Goal: Task Accomplishment & Management: Manage account settings

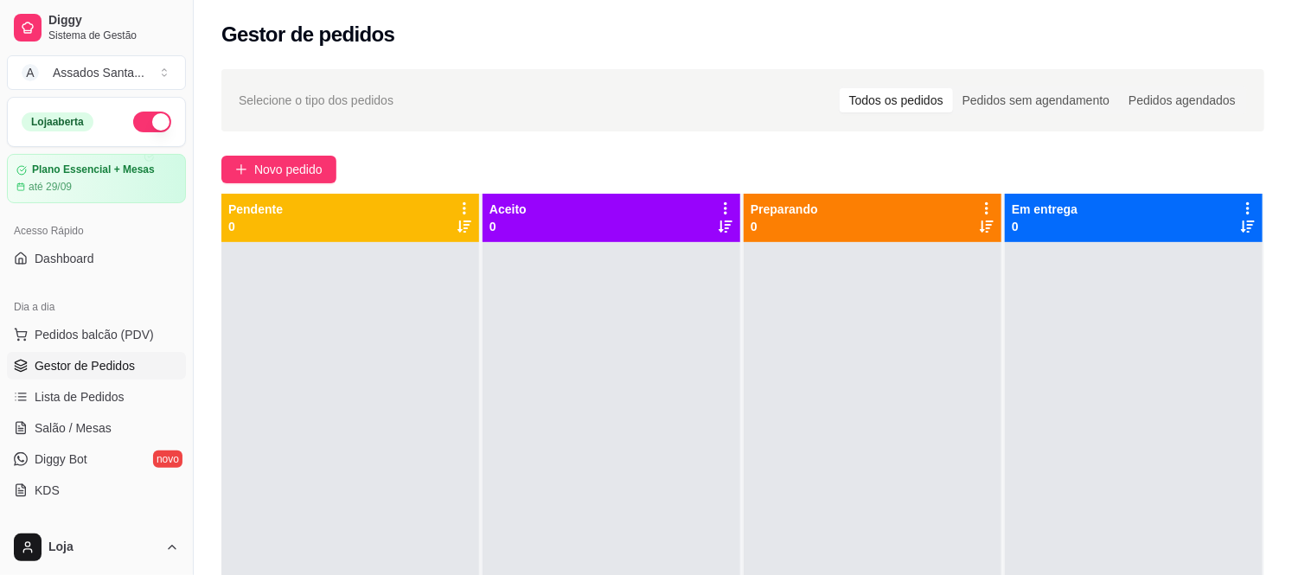
click at [284, 168] on span "Novo pedido" at bounding box center [288, 169] width 68 height 19
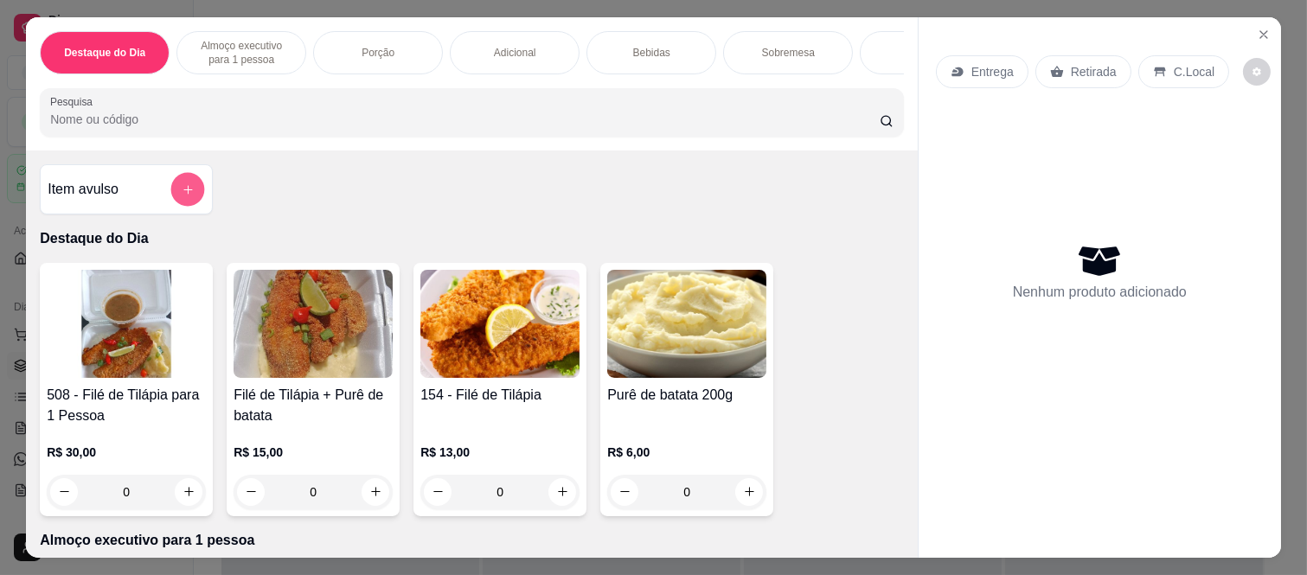
click at [182, 192] on icon "add-separate-item" at bounding box center [188, 189] width 13 height 13
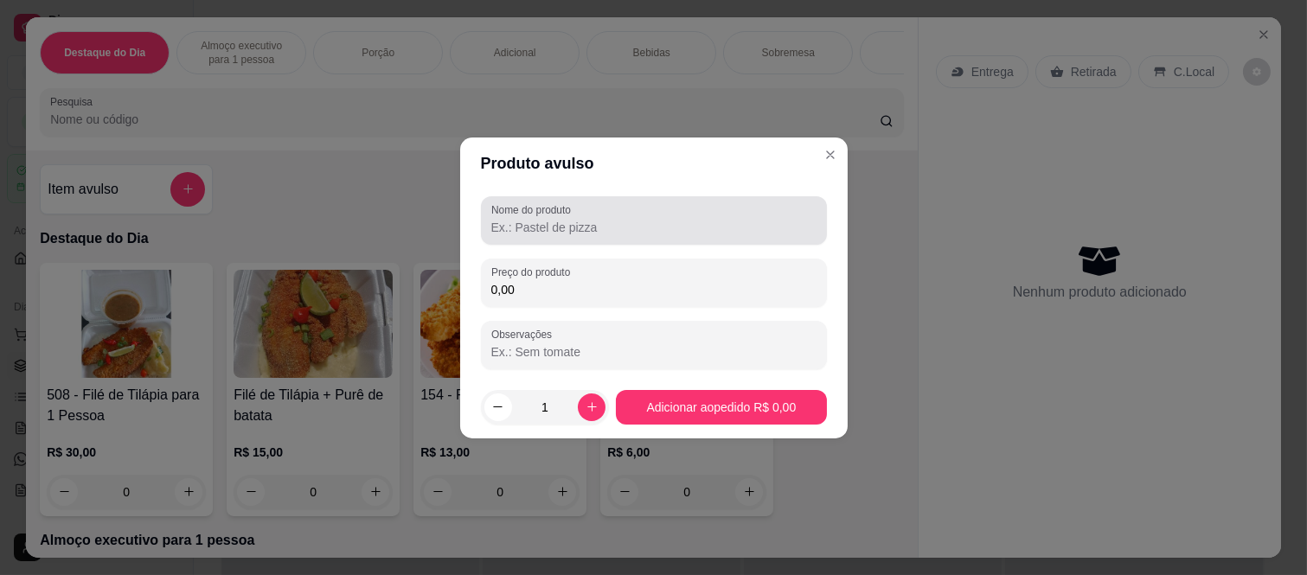
click at [594, 212] on div at bounding box center [653, 220] width 325 height 35
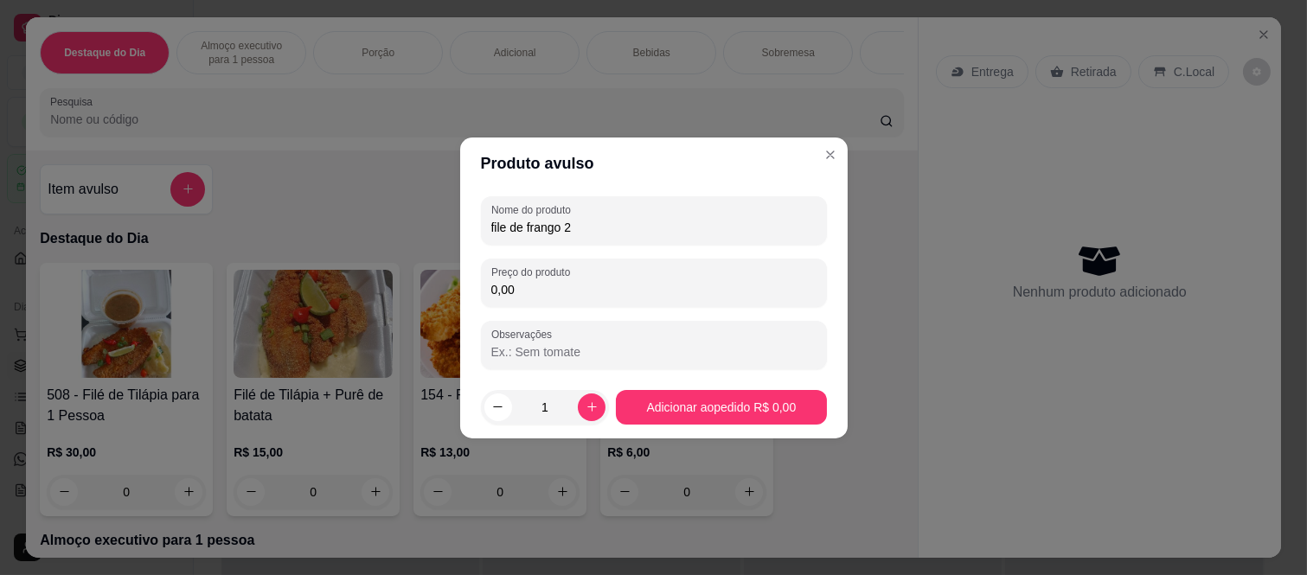
type input "file de frango 2"
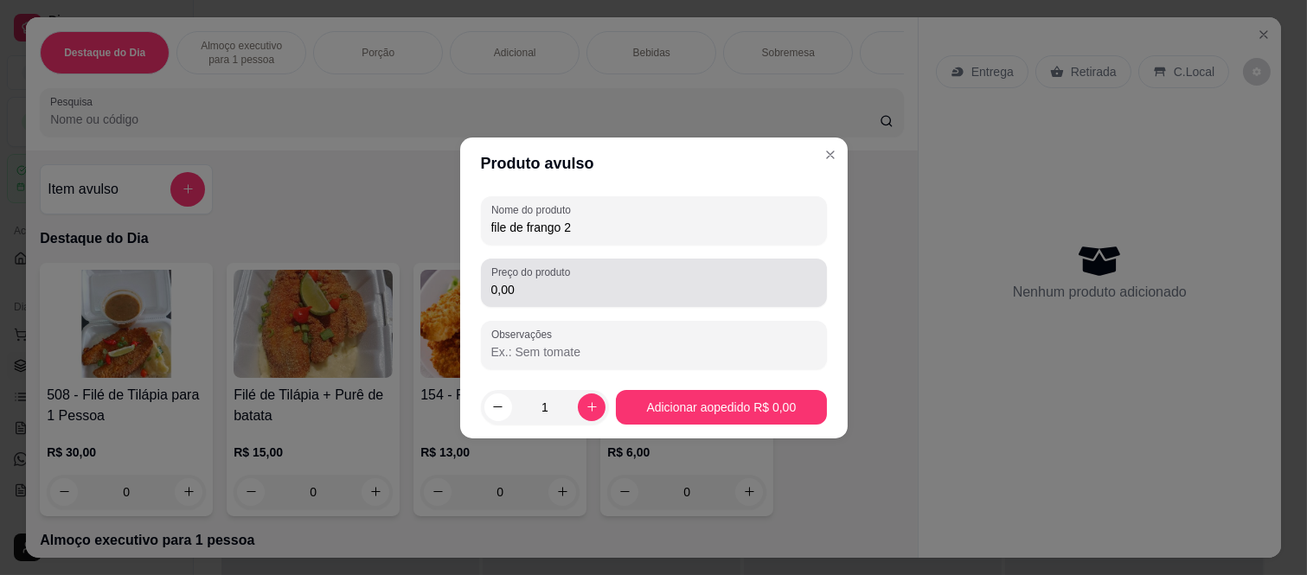
click at [554, 282] on input "0,00" at bounding box center [653, 289] width 325 height 17
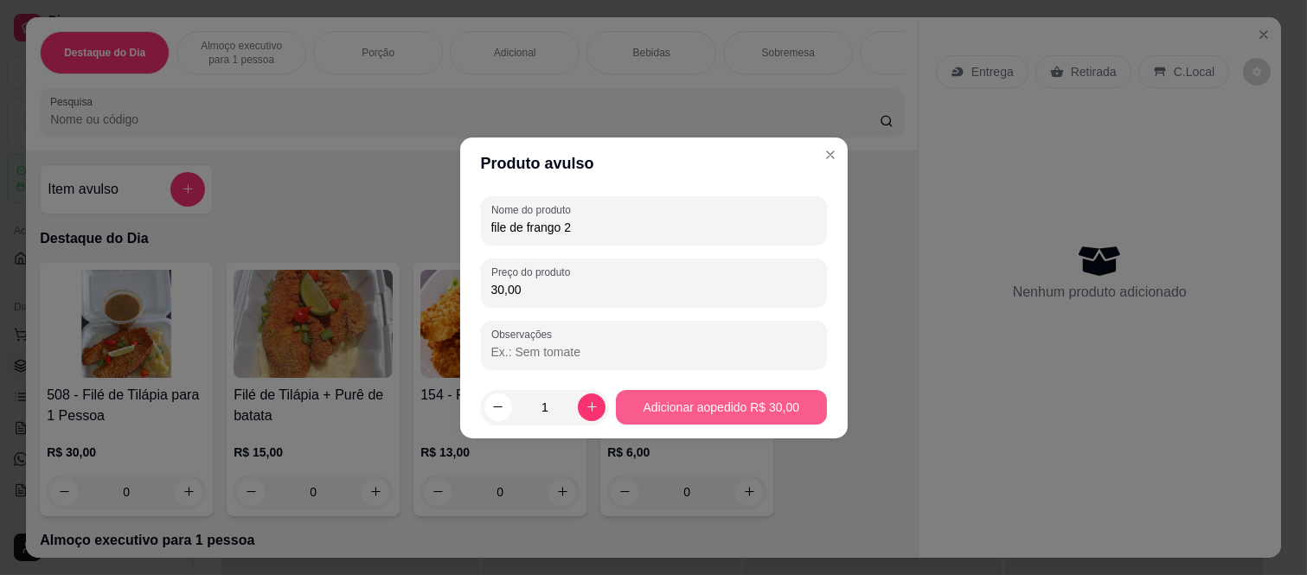
type input "30,00"
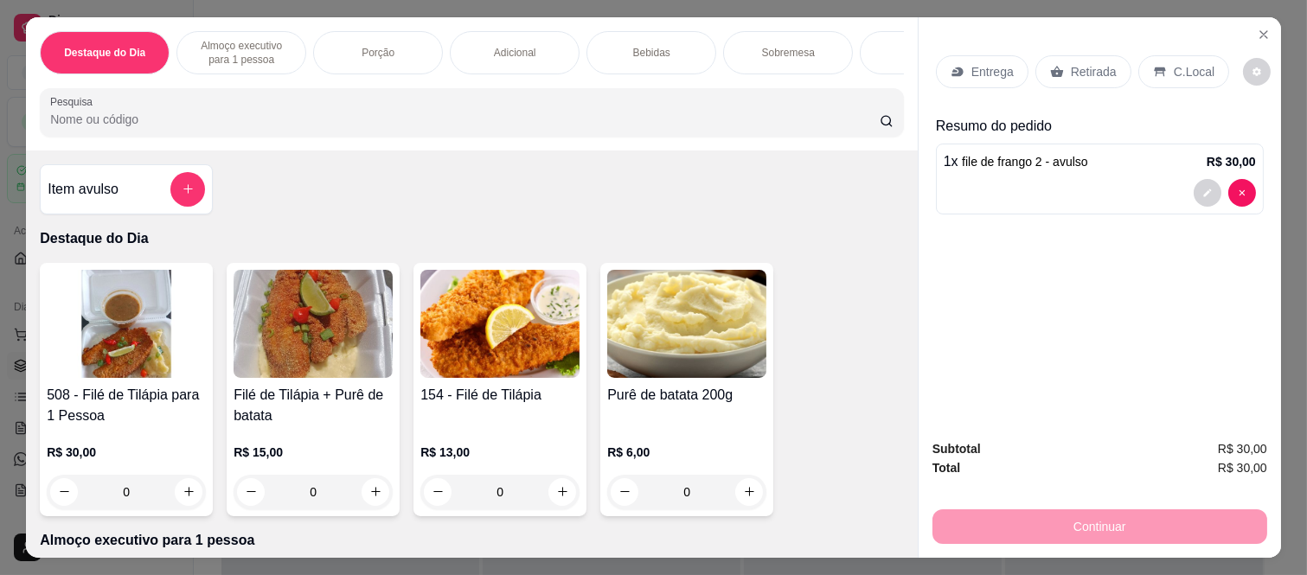
click at [170, 184] on div at bounding box center [187, 189] width 35 height 35
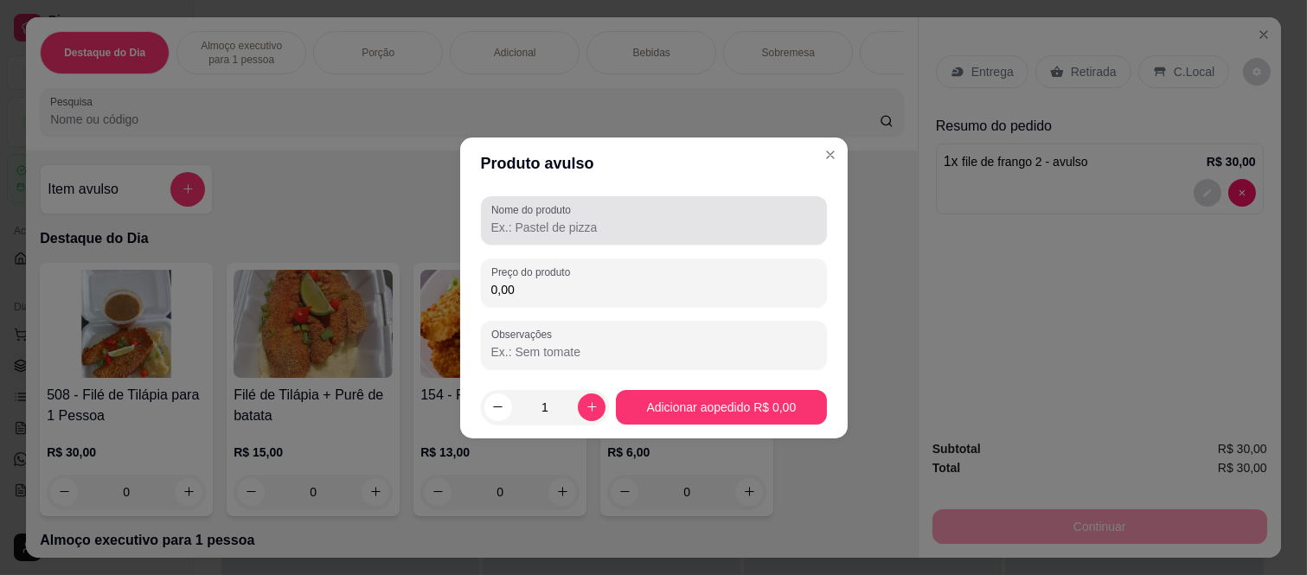
click at [606, 199] on div "Nome do produto" at bounding box center [654, 220] width 346 height 48
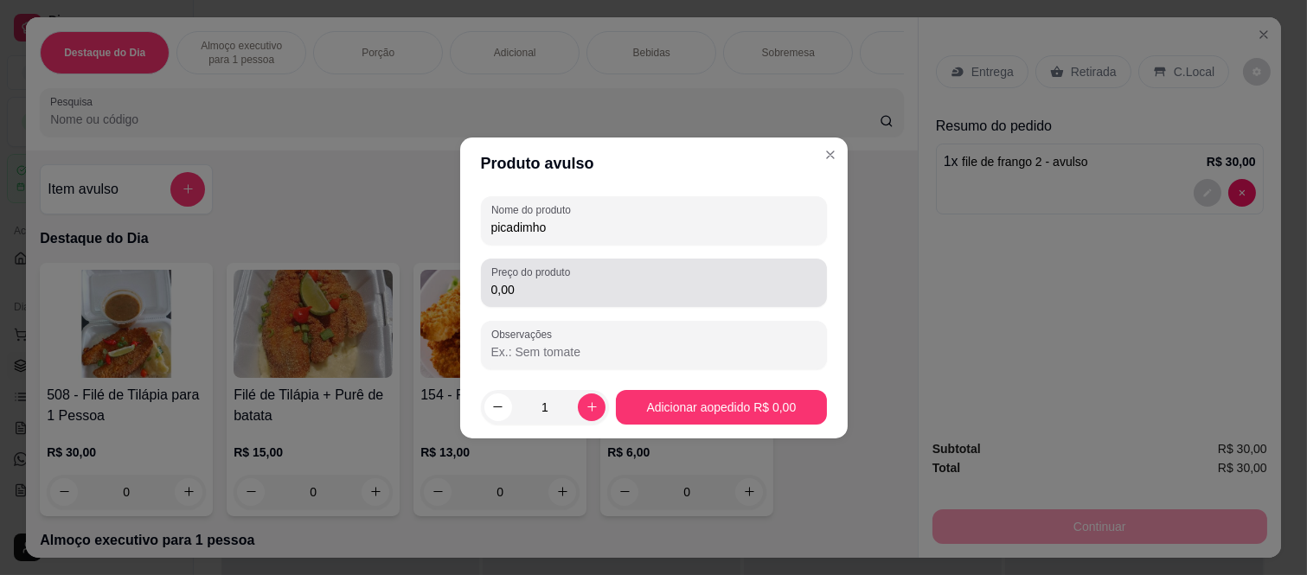
type input "picadimho"
click at [538, 289] on input "0,00" at bounding box center [653, 289] width 325 height 17
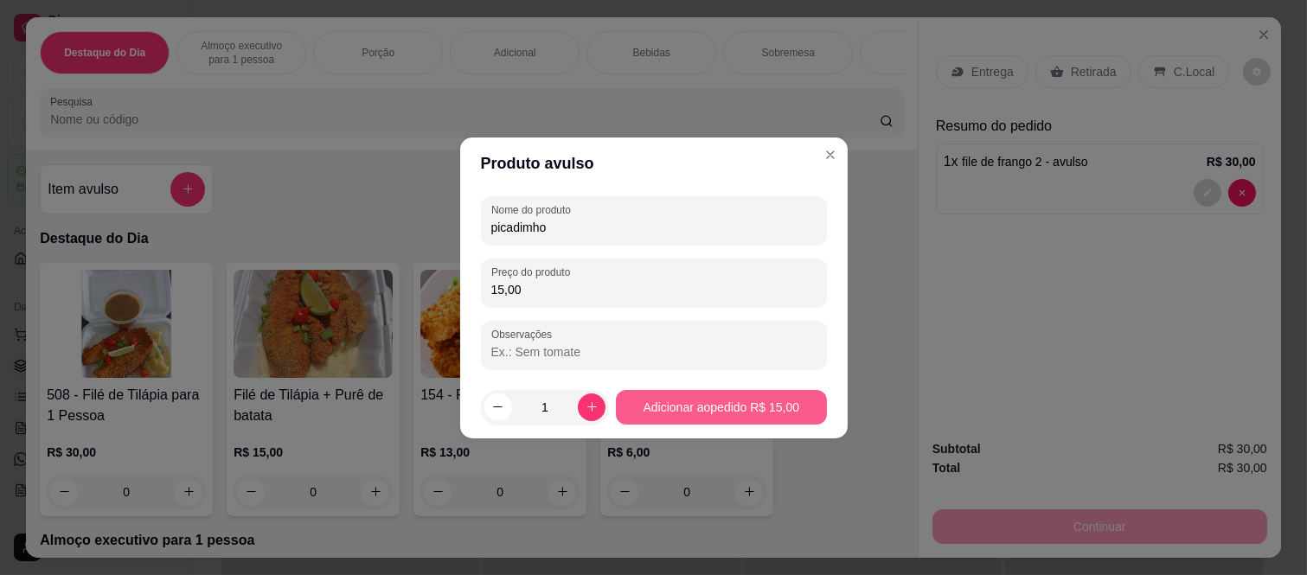
type input "15,00"
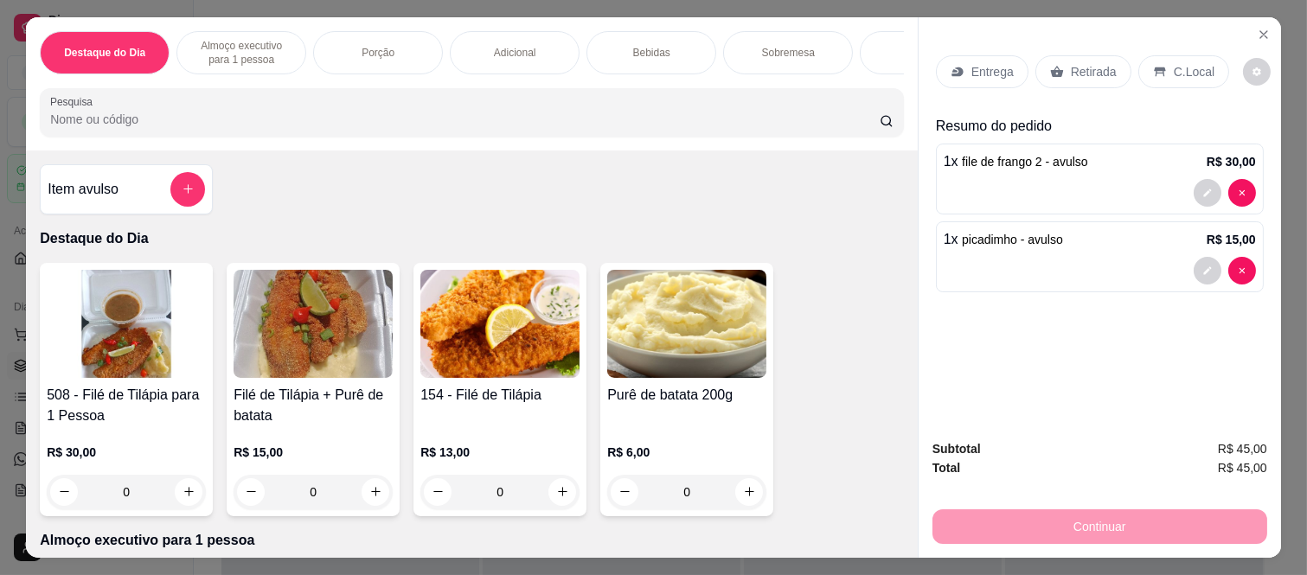
click at [180, 496] on div "0" at bounding box center [126, 492] width 159 height 35
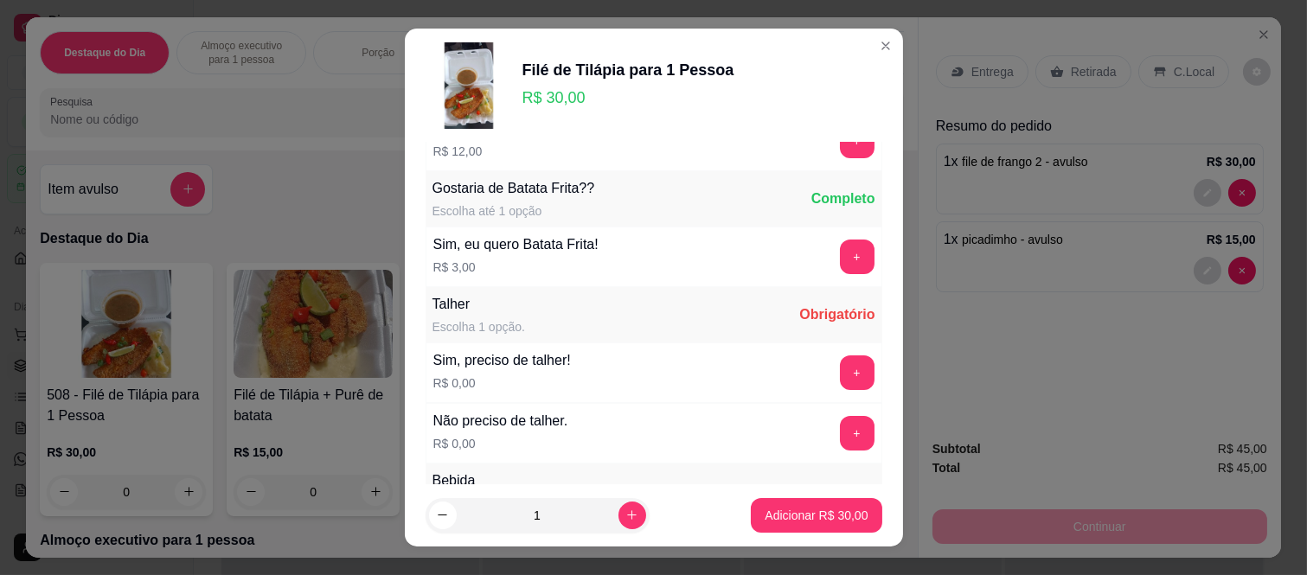
scroll to position [192, 0]
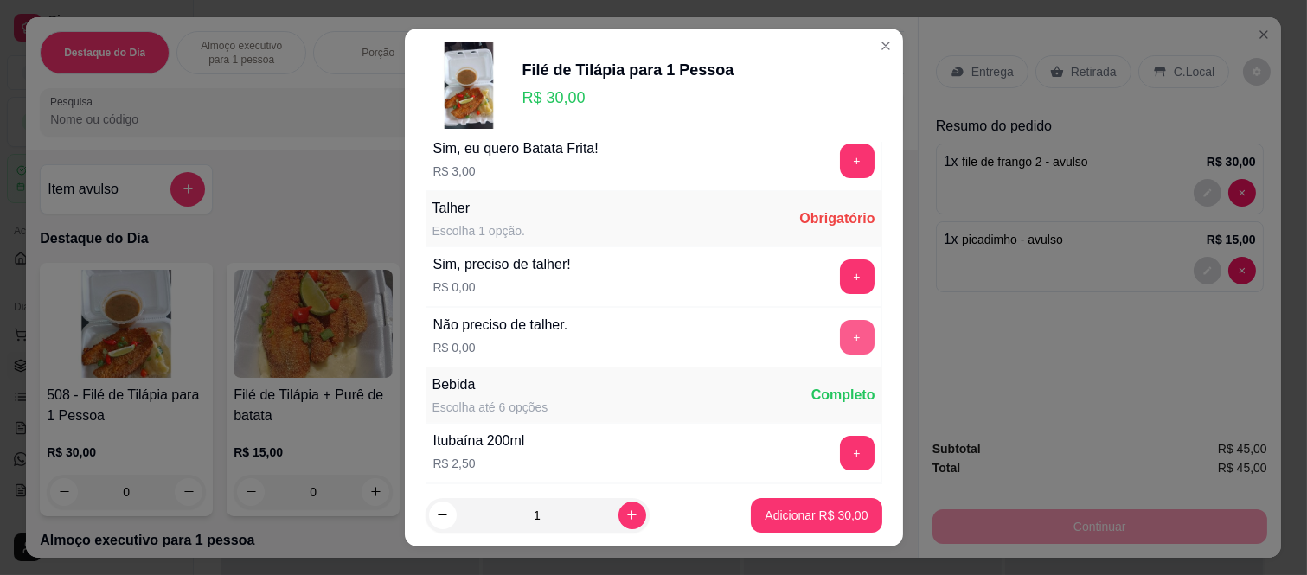
click at [840, 330] on button "+" at bounding box center [857, 337] width 35 height 35
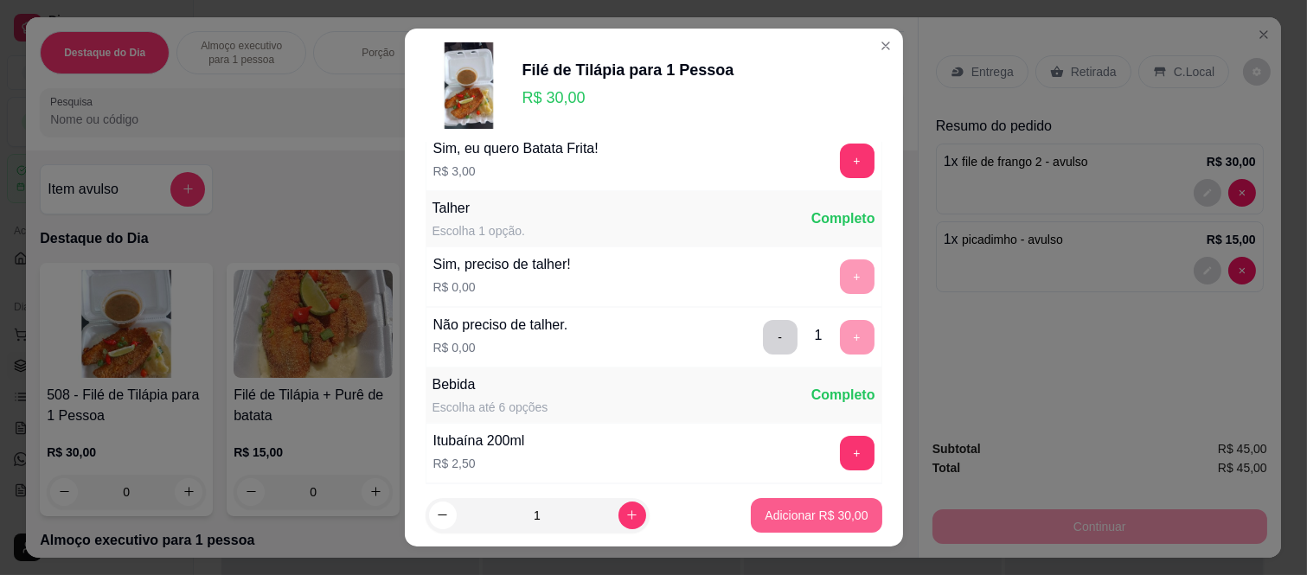
click at [774, 502] on button "Adicionar R$ 30,00" at bounding box center [816, 515] width 131 height 35
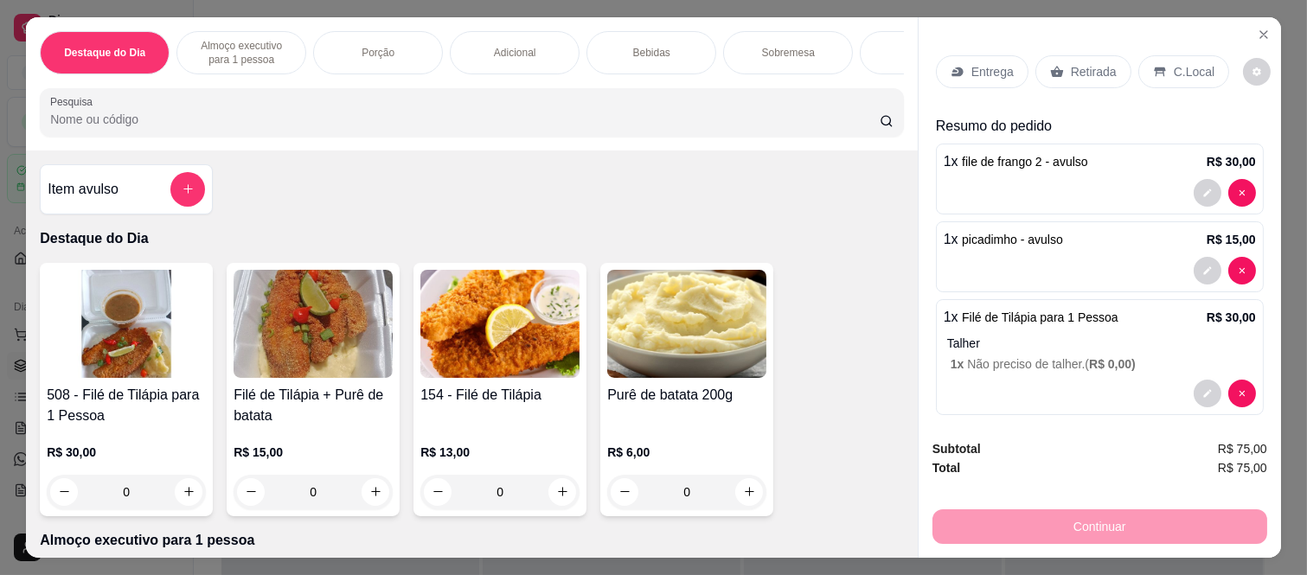
click at [666, 44] on div "Bebidas" at bounding box center [651, 52] width 130 height 43
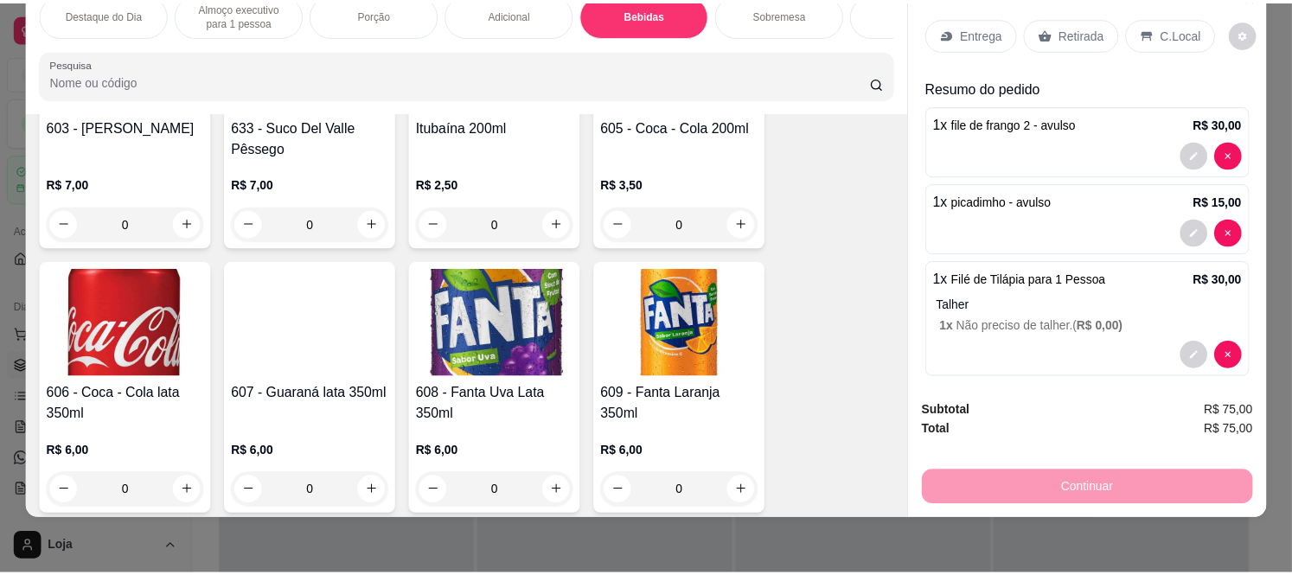
scroll to position [2813, 0]
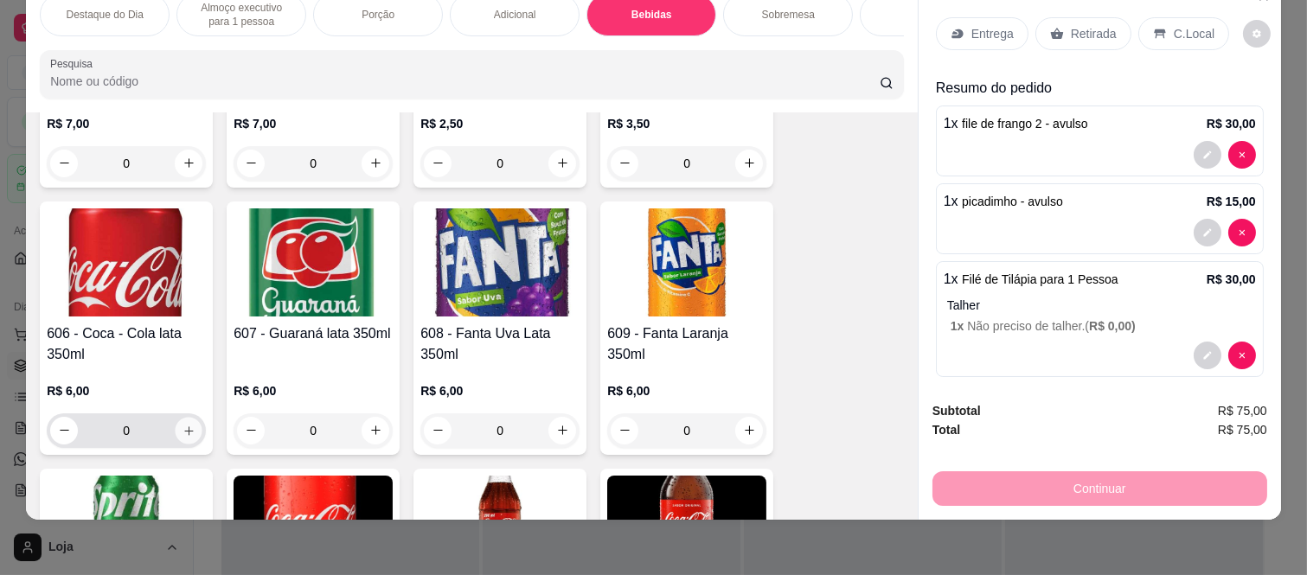
click at [183, 425] on icon "increase-product-quantity" at bounding box center [188, 431] width 13 height 13
type input "1"
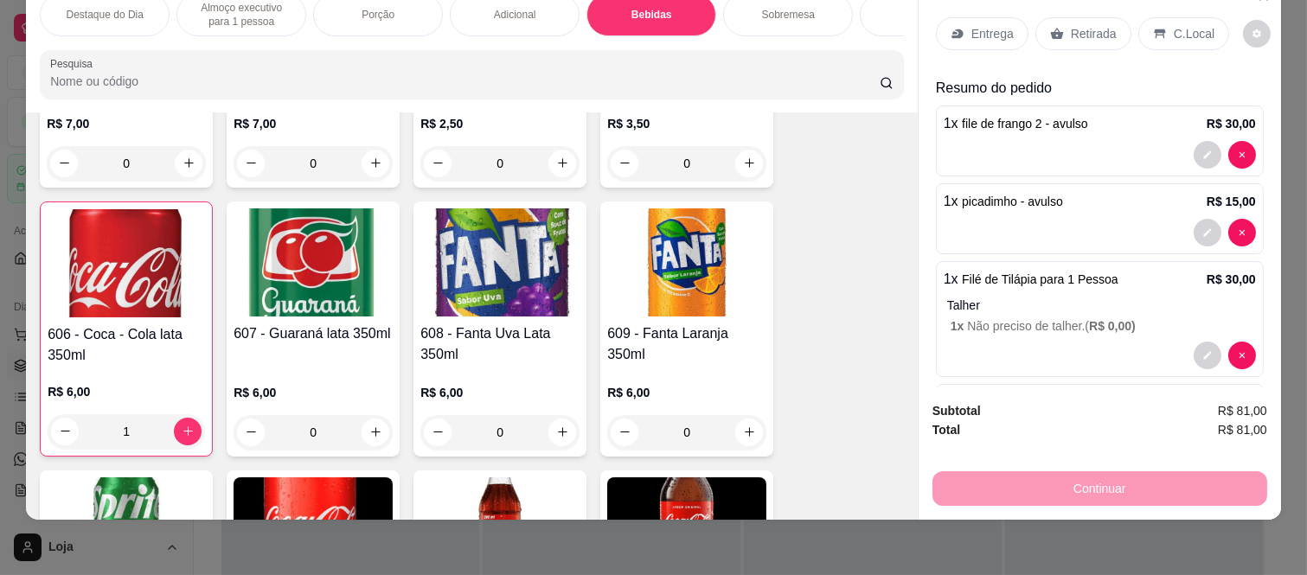
click at [1079, 17] on div "Retirada" at bounding box center [1083, 33] width 96 height 33
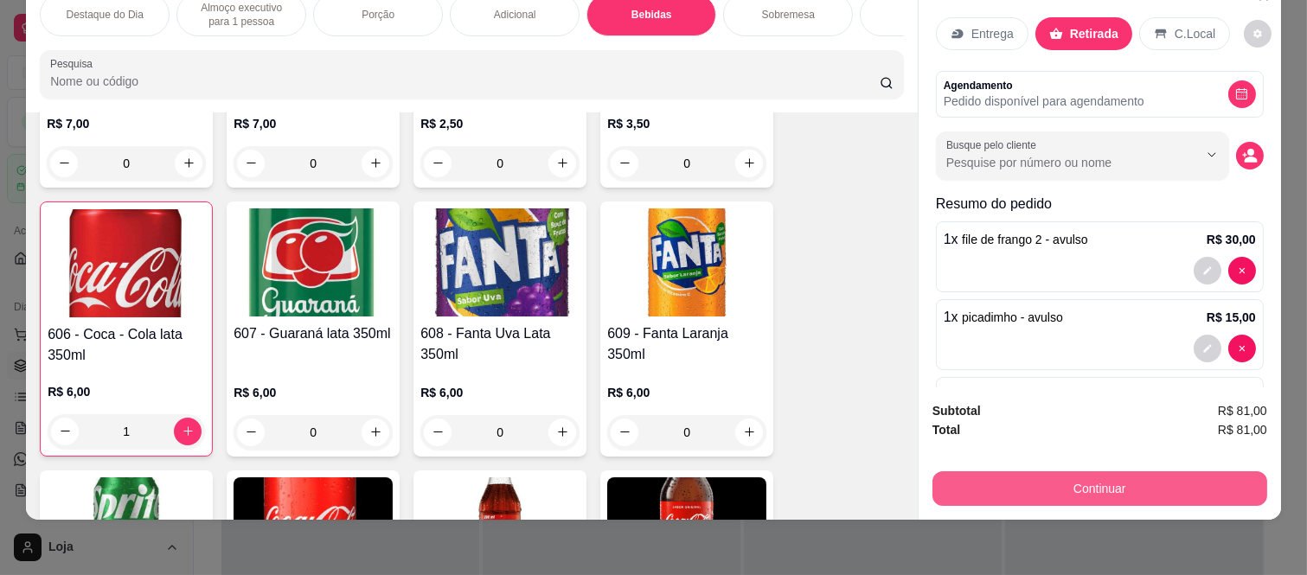
click at [1004, 471] on button "Continuar" at bounding box center [1099, 488] width 335 height 35
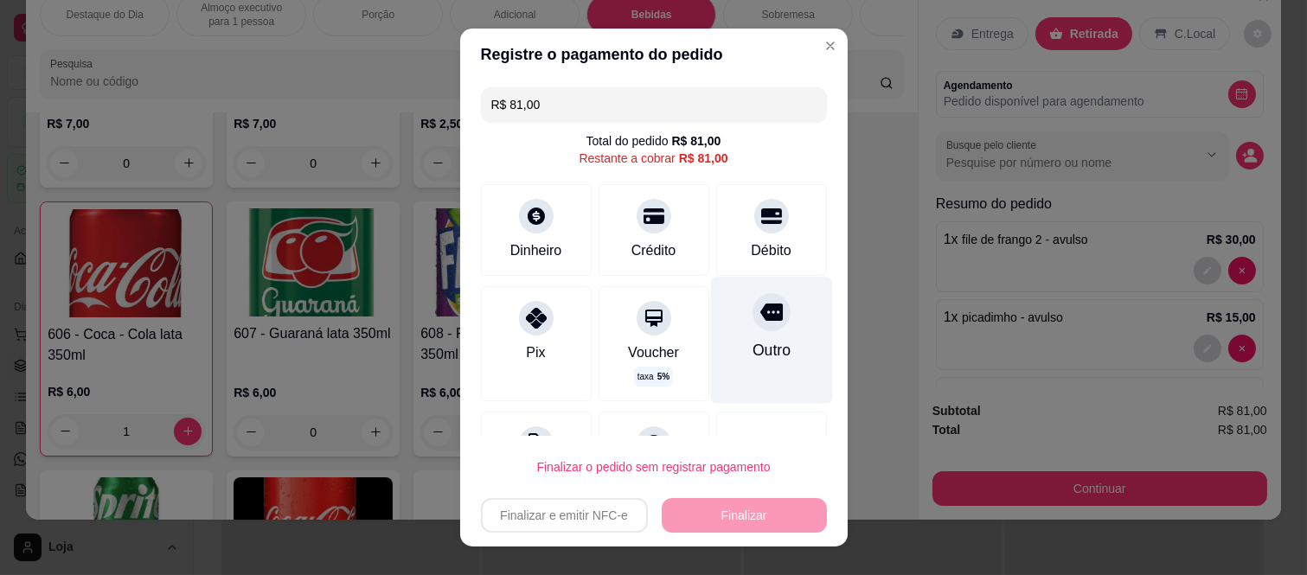
click at [752, 325] on div at bounding box center [771, 312] width 38 height 38
type input "R$ 0,00"
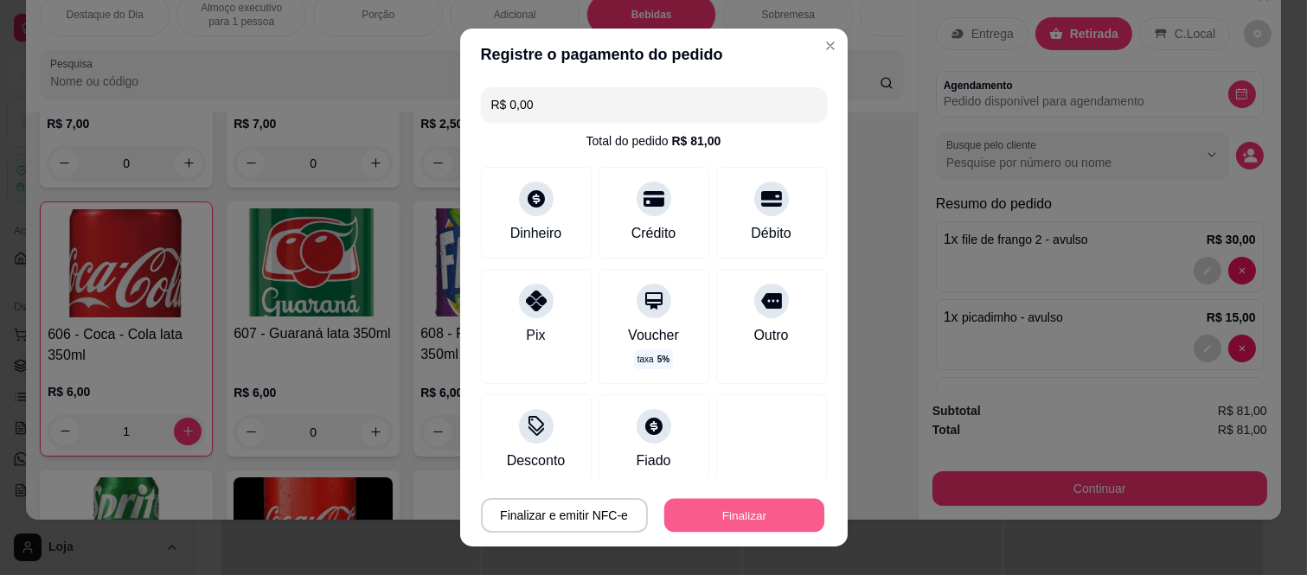
click at [709, 511] on button "Finalizar" at bounding box center [744, 515] width 160 height 34
type input "0"
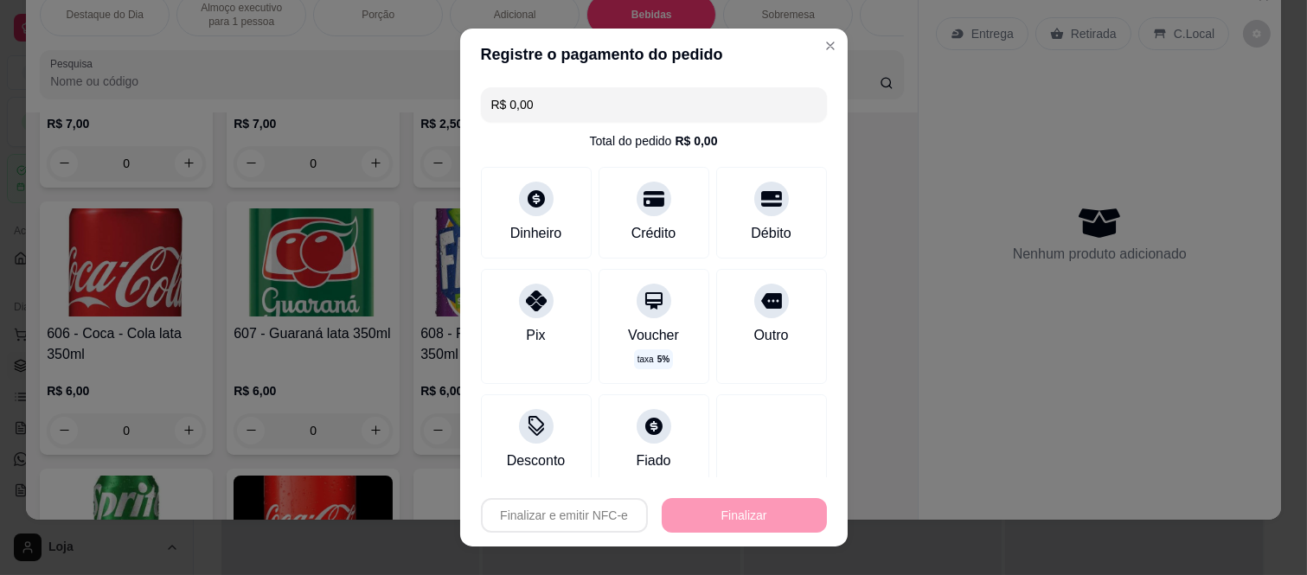
type input "-R$ 81,00"
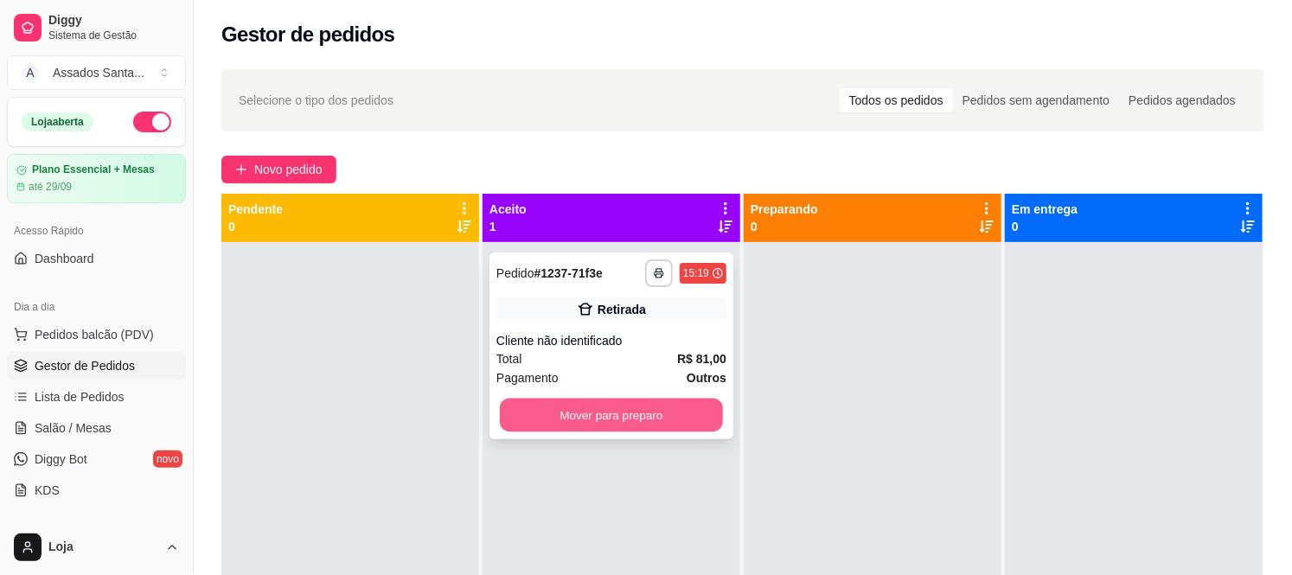
click at [595, 412] on button "Mover para preparo" at bounding box center [611, 416] width 223 height 34
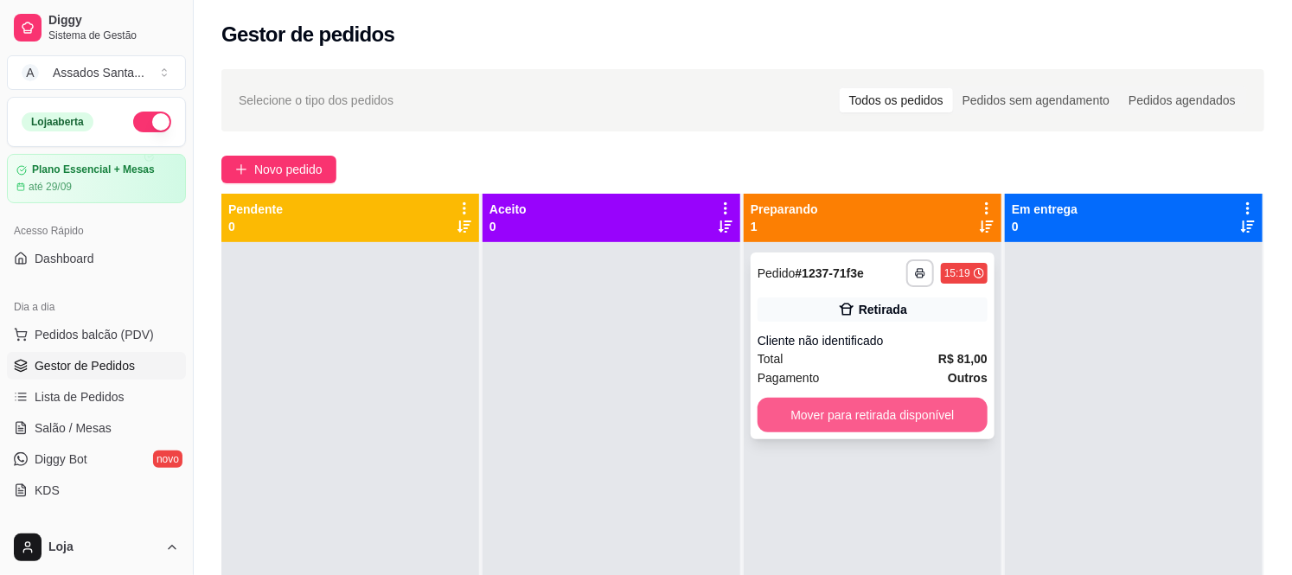
click at [917, 420] on button "Mover para retirada disponível" at bounding box center [872, 415] width 230 height 35
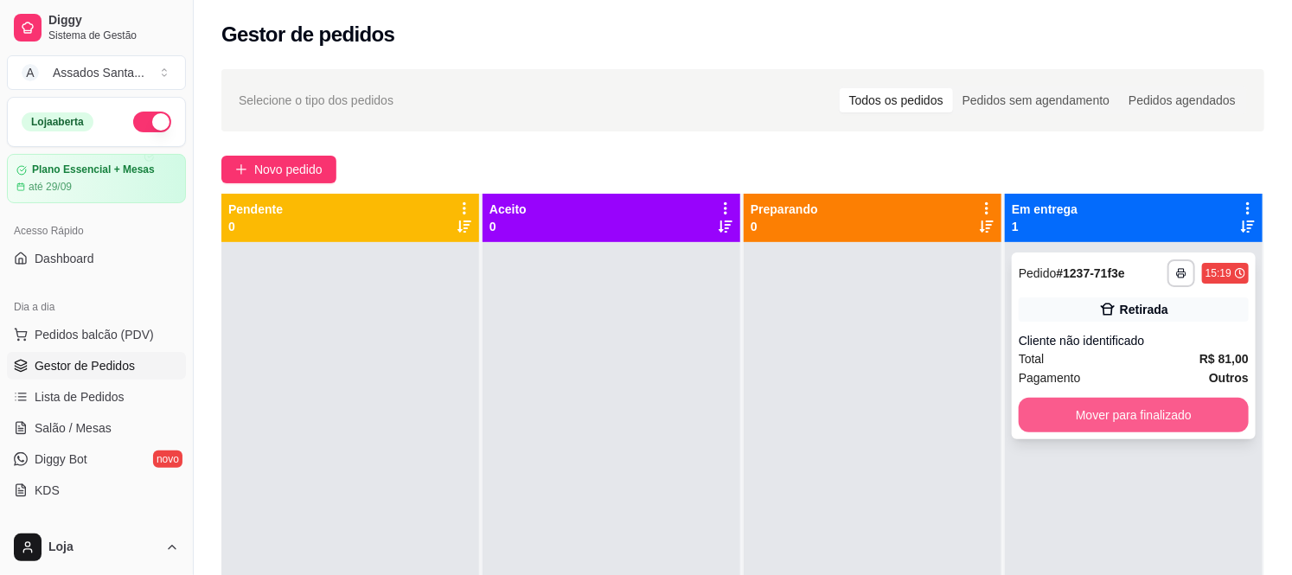
click at [1055, 409] on button "Mover para finalizado" at bounding box center [1134, 415] width 230 height 35
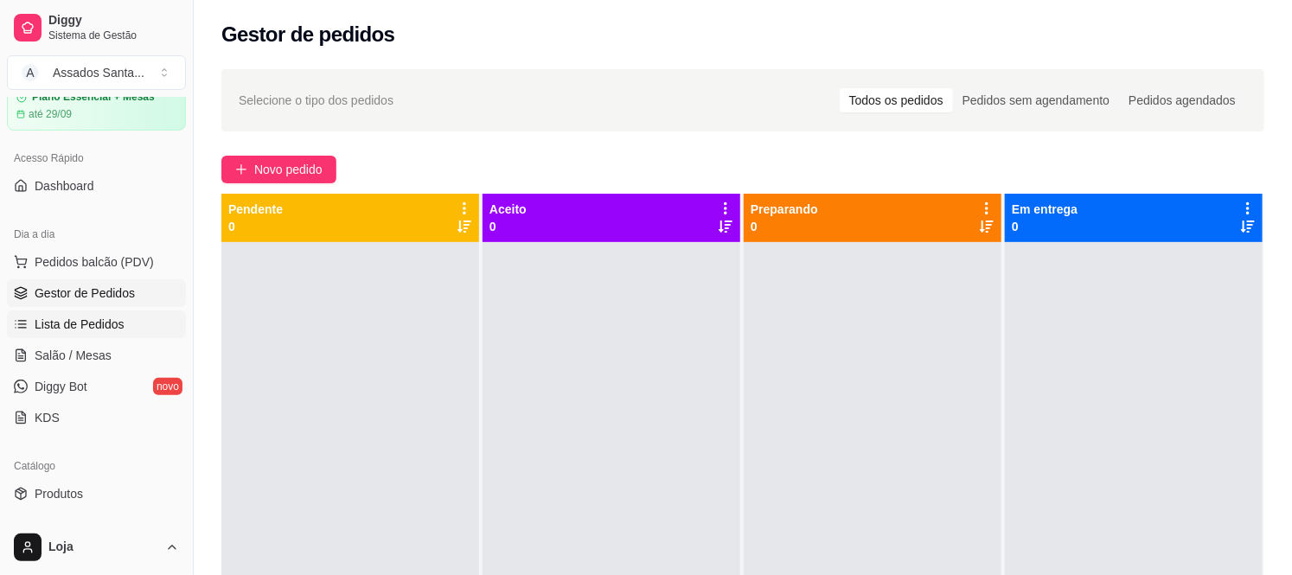
scroll to position [288, 0]
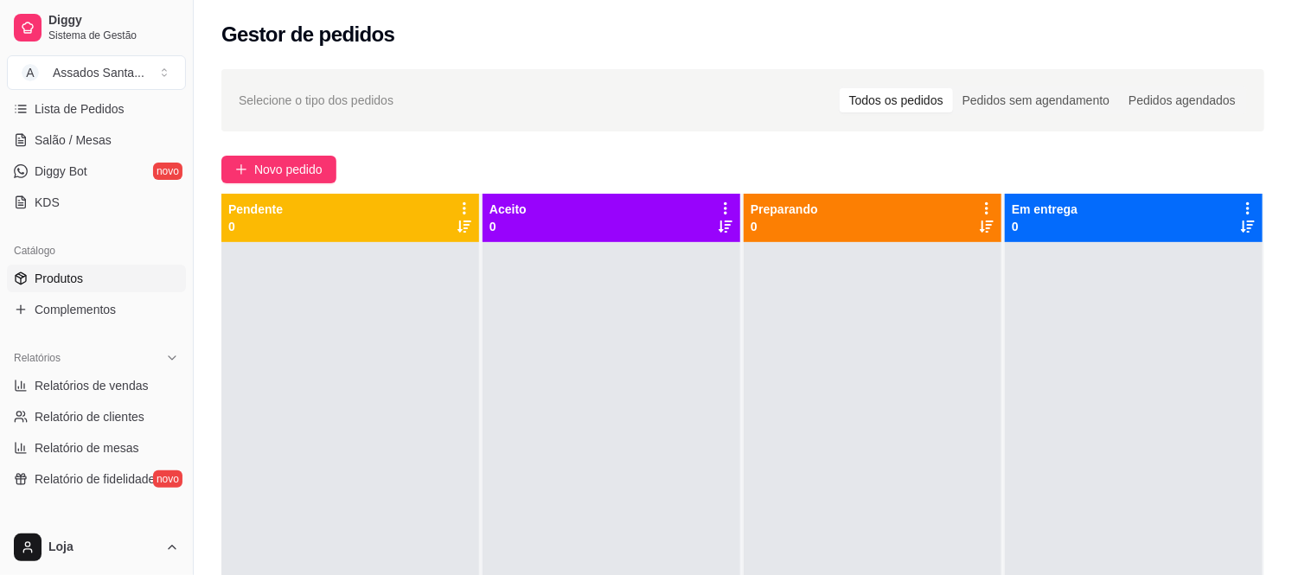
click at [99, 277] on link "Produtos" at bounding box center [96, 279] width 179 height 28
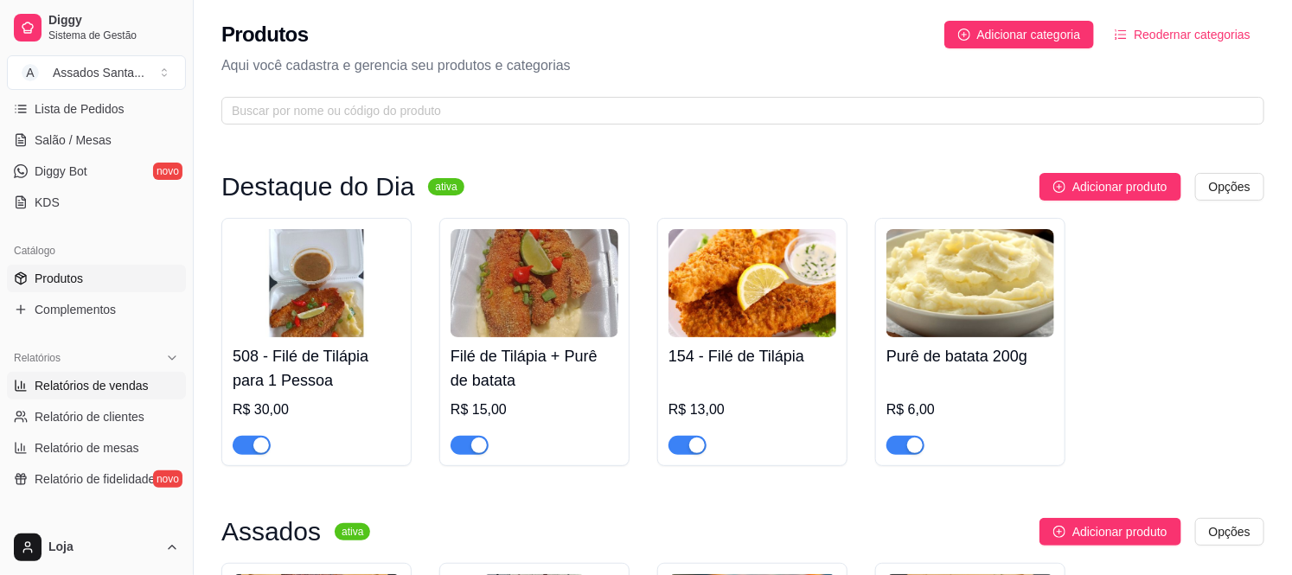
click at [96, 389] on span "Relatórios de vendas" at bounding box center [92, 385] width 114 height 17
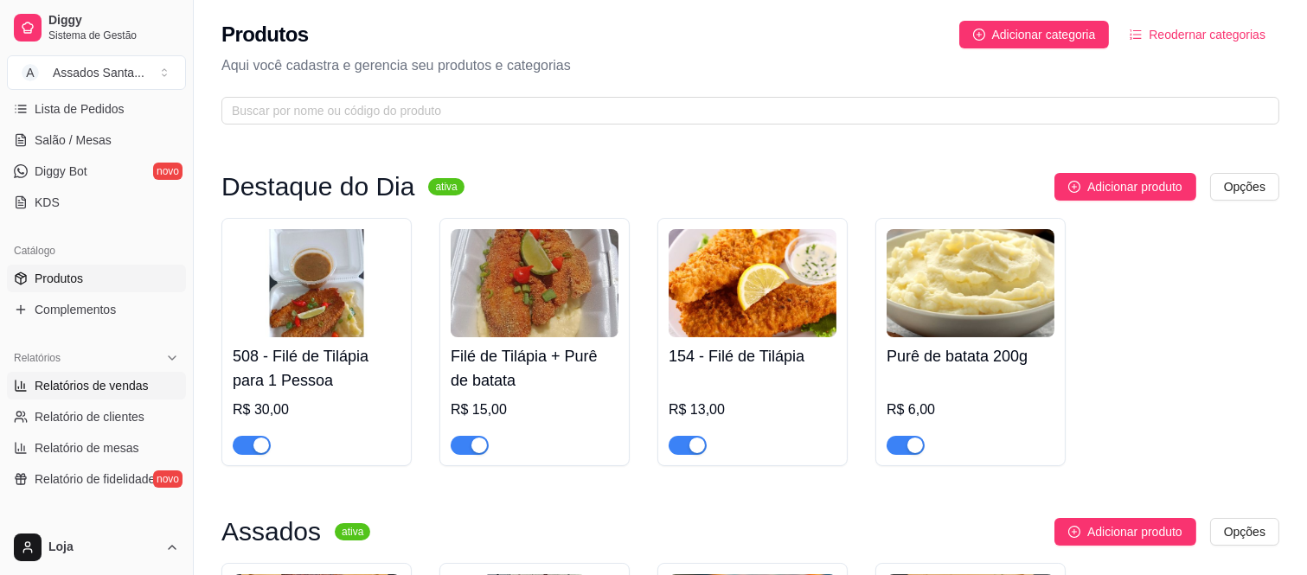
select select "ALL"
select select "0"
